Goal: Understand process/instructions: Learn how to perform a task or action

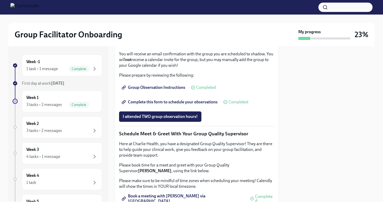
scroll to position [452, 0]
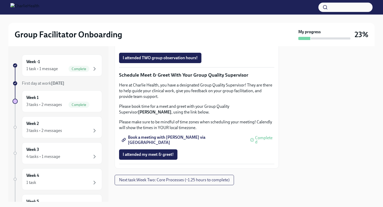
scroll to position [581, 0]
click at [169, 31] on span "Group Observation Instructions" at bounding box center [154, 28] width 62 height 5
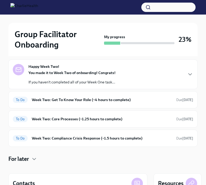
scroll to position [27, 0]
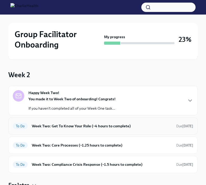
click at [79, 123] on h6 "Week Two: Get To Know Your Role (~4 hours to complete)" at bounding box center [102, 126] width 140 height 6
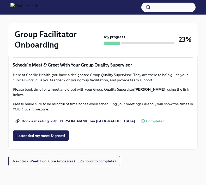
scroll to position [453, 0]
click at [58, 22] on span "Group Observation Instructions" at bounding box center [46, 18] width 60 height 5
